Goal: Communication & Community: Answer question/provide support

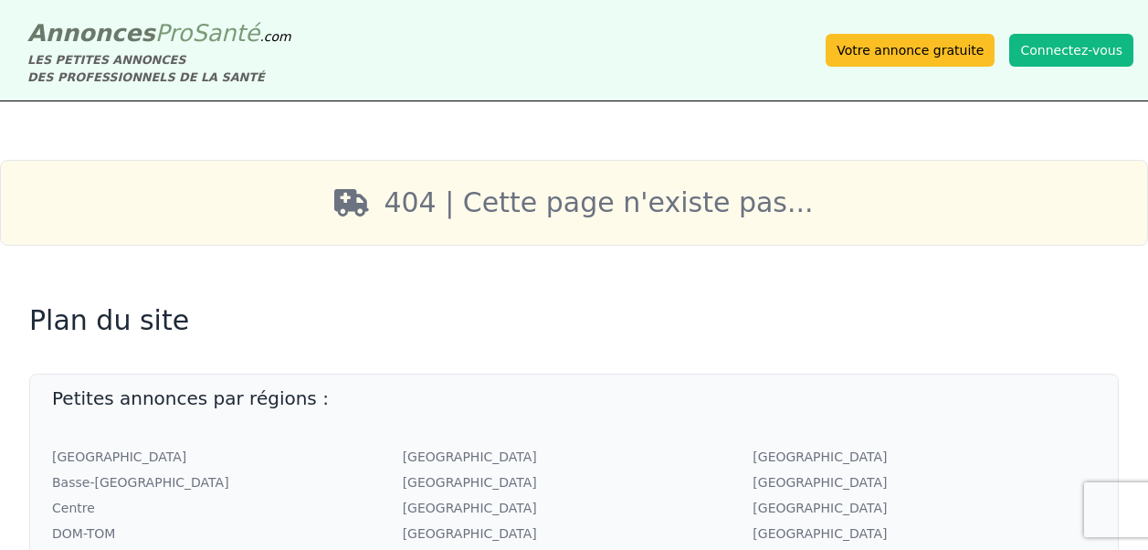
click at [1054, 56] on button "Connectez-vous" at bounding box center [1071, 50] width 124 height 33
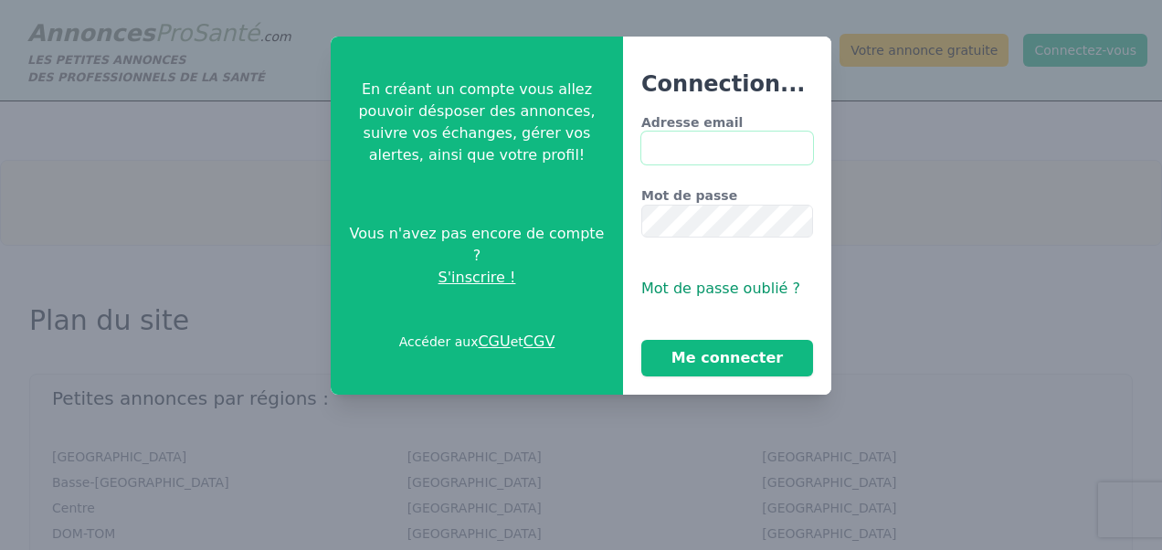
type input "**********"
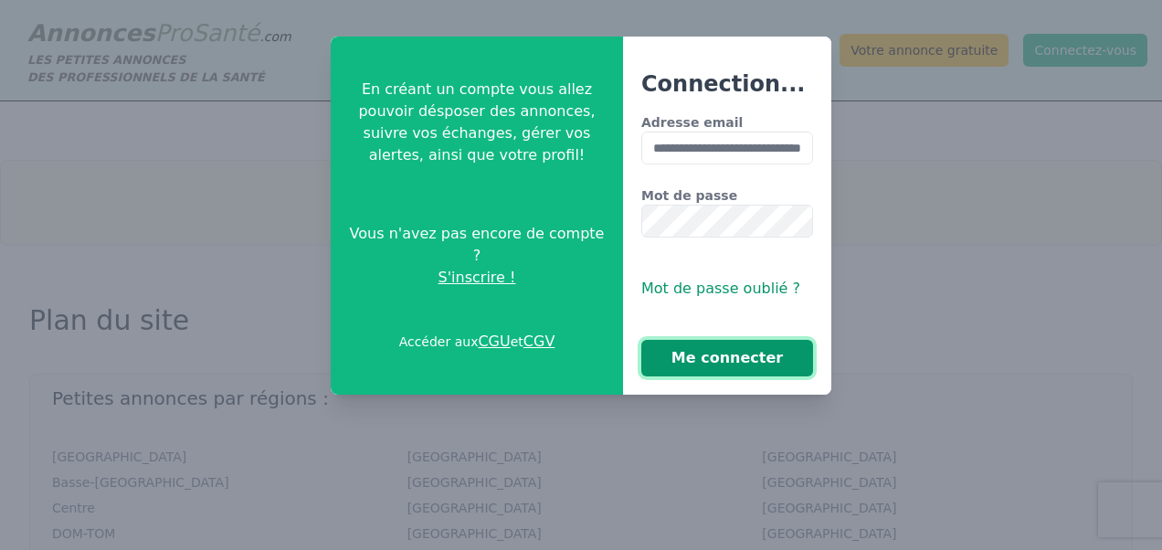
click at [718, 362] on button "Me connecter" at bounding box center [727, 358] width 172 height 37
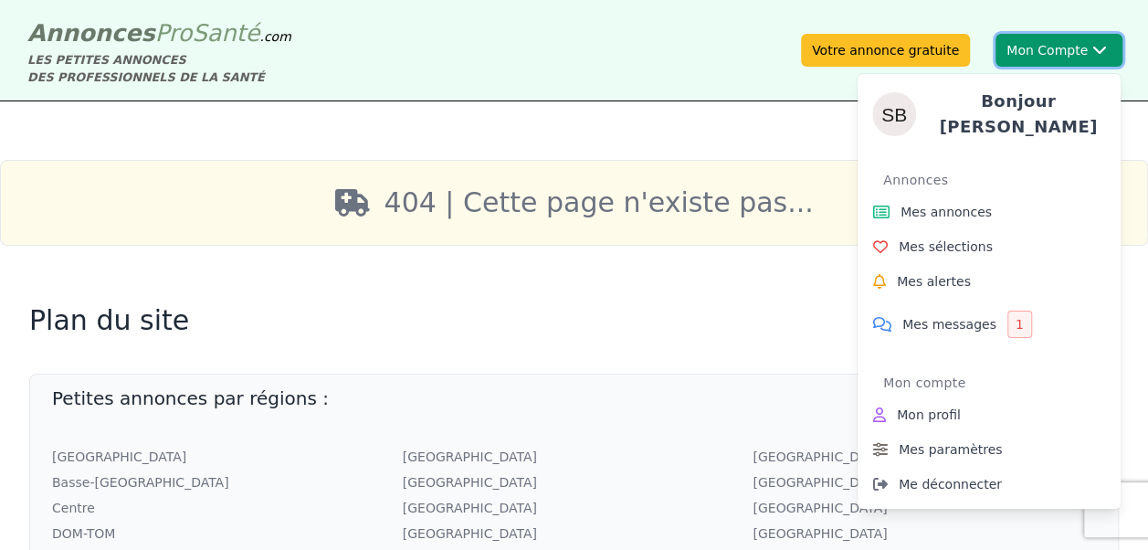
click at [1060, 54] on button "Mon Compte Bonjour [PERSON_NAME] annonces Mes sélections Mes alertes Mes messag…" at bounding box center [1058, 50] width 127 height 33
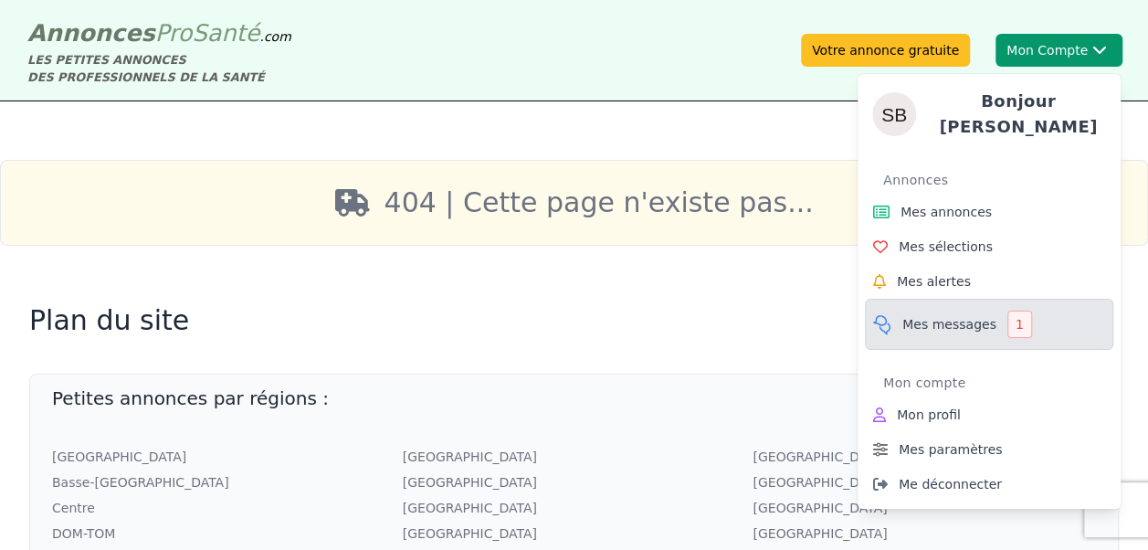
click at [979, 319] on span "Mes messages" at bounding box center [949, 324] width 94 height 18
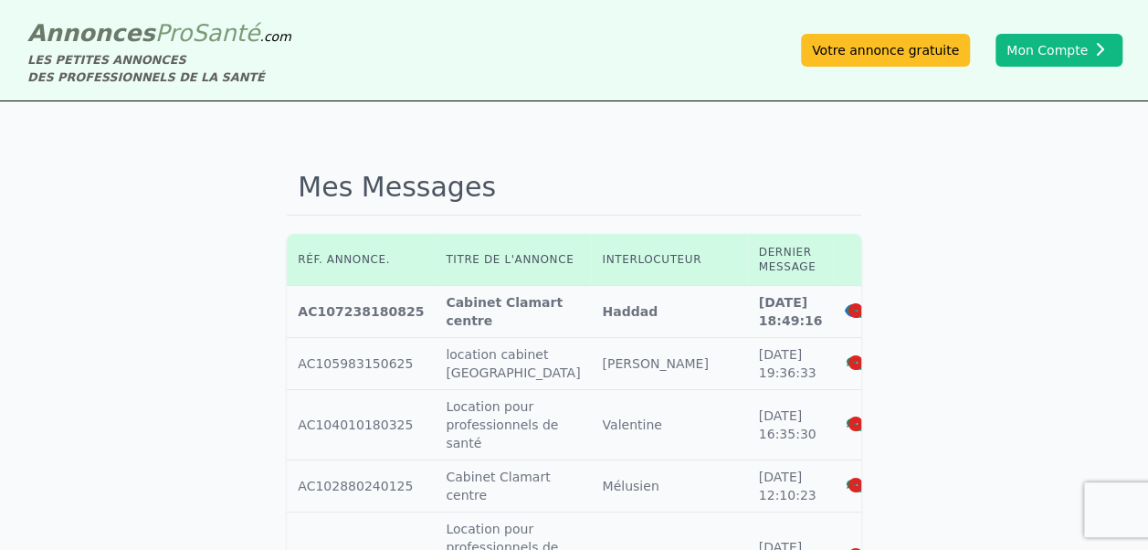
click at [846, 309] on icon at bounding box center [854, 311] width 16 height 13
